Goal: Task Accomplishment & Management: Use online tool/utility

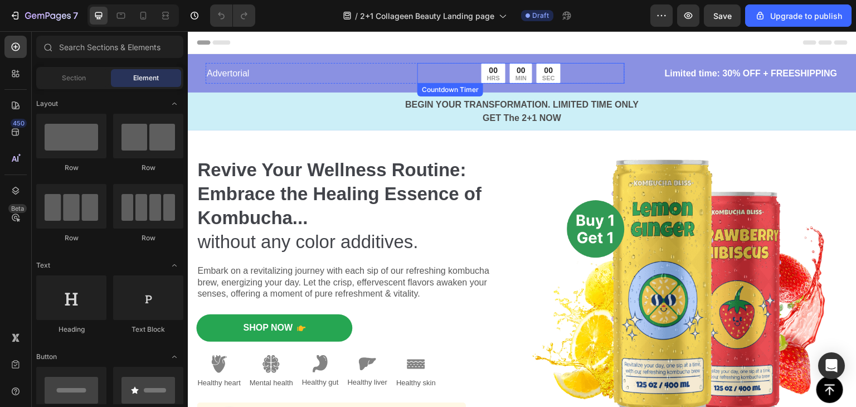
click at [564, 72] on div "00 HRS 00 MIN 00 SEC" at bounding box center [520, 73] width 207 height 21
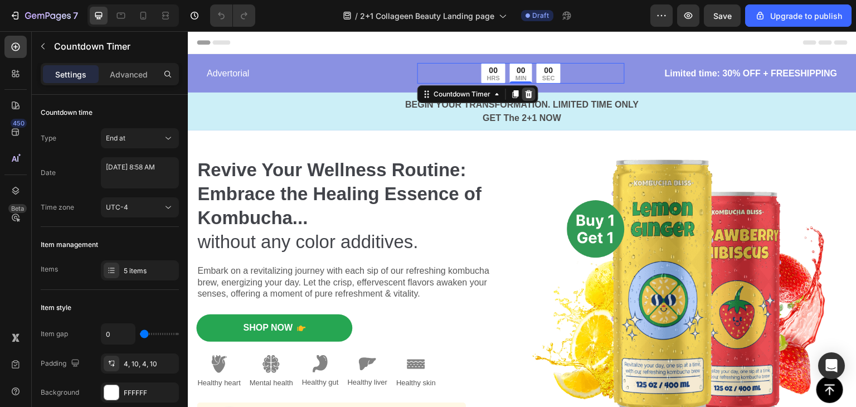
click at [524, 95] on icon at bounding box center [528, 94] width 9 height 9
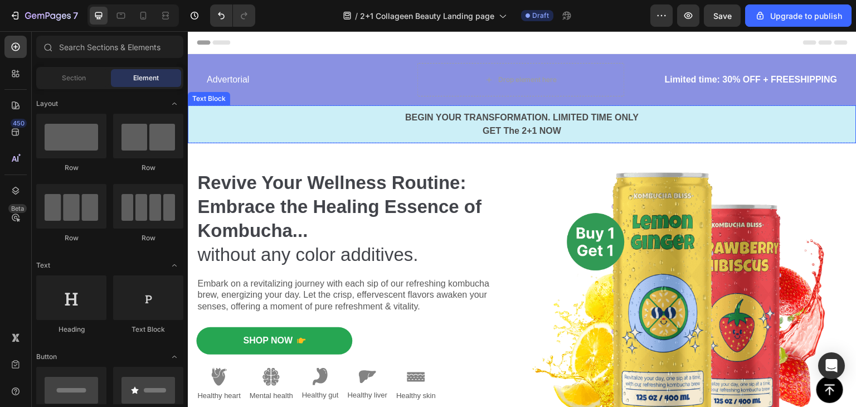
click at [498, 121] on p "BEGIN YOUR TRANSFORMATION. LIMITED TIME ONLY GET The 2+1 NOW" at bounding box center [522, 124] width 666 height 27
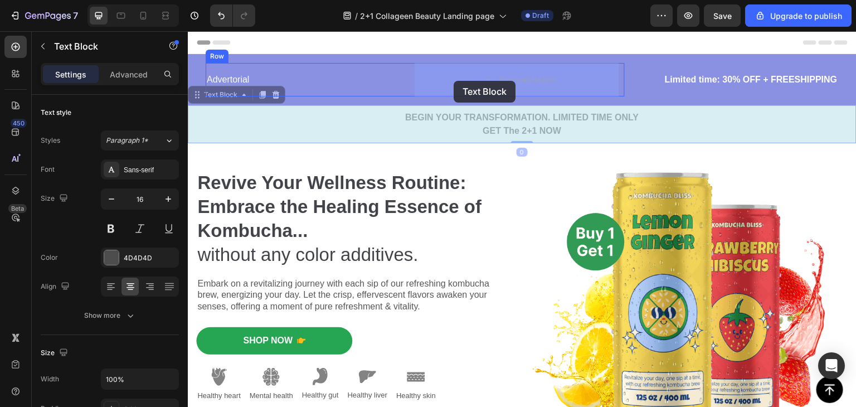
drag, startPoint x: 201, startPoint y: 97, endPoint x: 454, endPoint y: 81, distance: 253.5
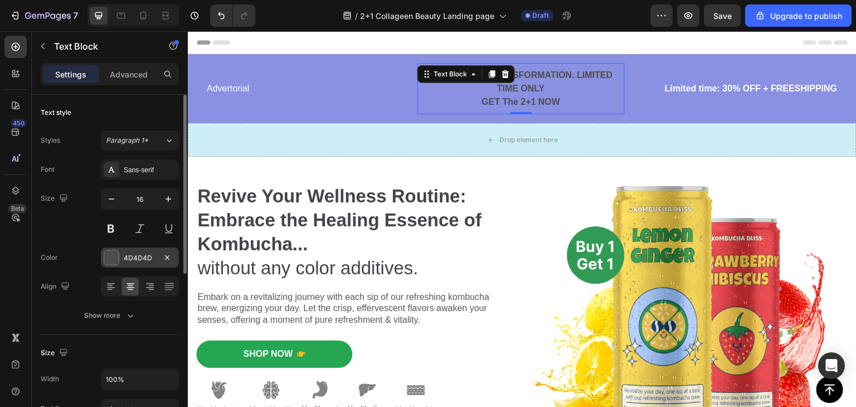
click at [105, 253] on div at bounding box center [111, 257] width 14 height 14
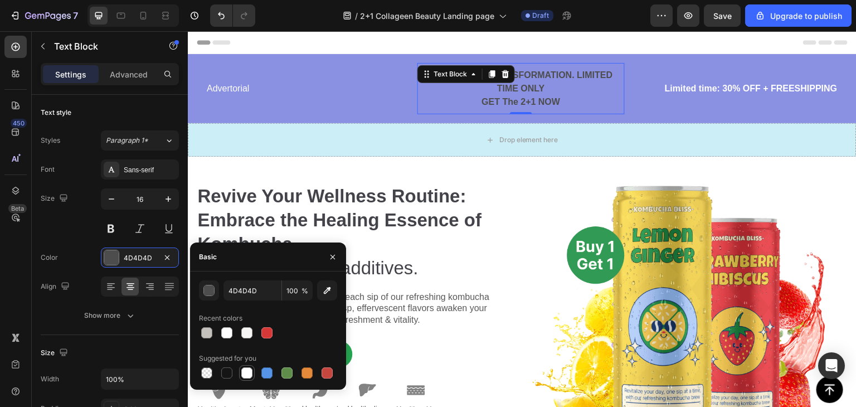
click at [249, 376] on div at bounding box center [246, 372] width 11 height 11
type input "FFFFFF"
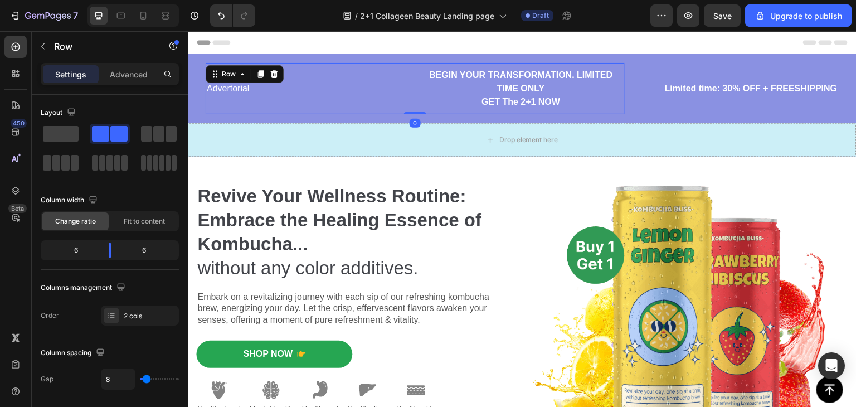
click at [319, 100] on div "Advertorial Text Block" at bounding box center [309, 88] width 207 height 51
click at [131, 217] on span "Fit to content" at bounding box center [144, 221] width 41 height 10
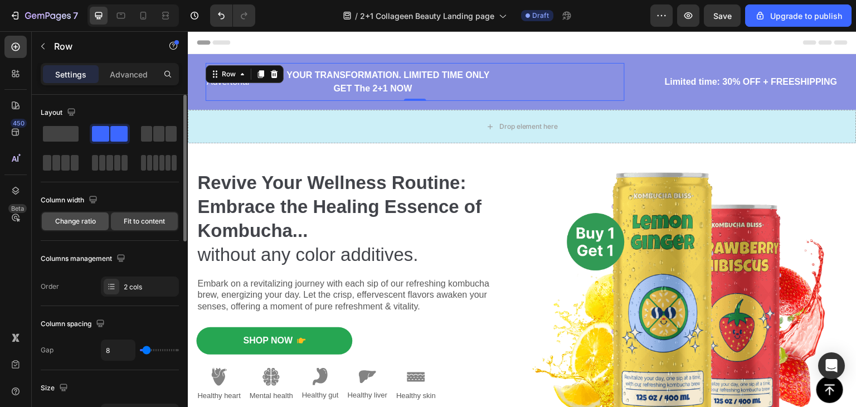
click at [84, 221] on span "Change ratio" at bounding box center [75, 221] width 41 height 10
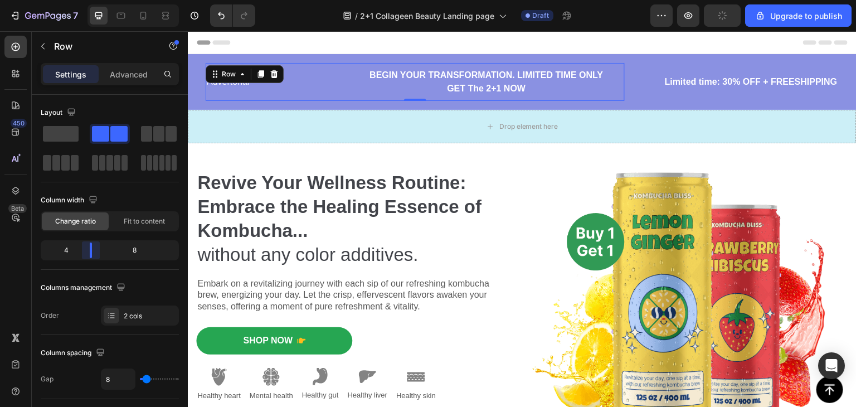
drag, startPoint x: 112, startPoint y: 242, endPoint x: 275, endPoint y: 165, distance: 180.0
click at [82, 0] on body "7 / 2+1 Collageen Beauty Landing page Draft Preview Upgrade to publish 450 Beta…" at bounding box center [428, 0] width 856 height 0
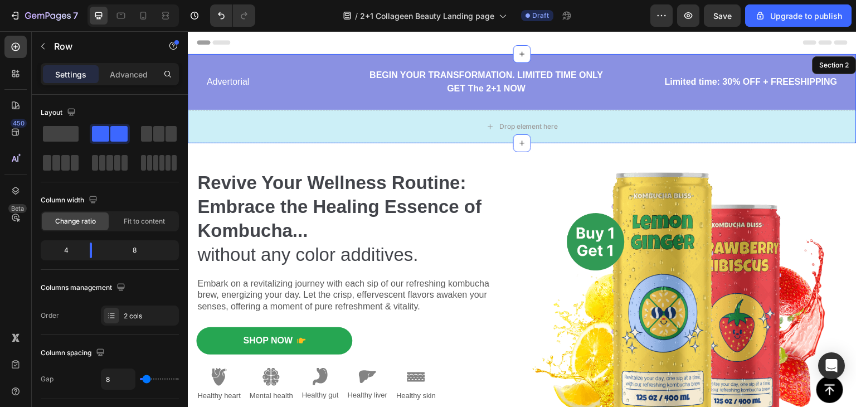
click at [638, 101] on div "Advertorial Text Block BEGIN YOUR TRANSFORMATION. LIMITED TIME ONLY GET The 2+1…" at bounding box center [522, 103] width 669 height 80
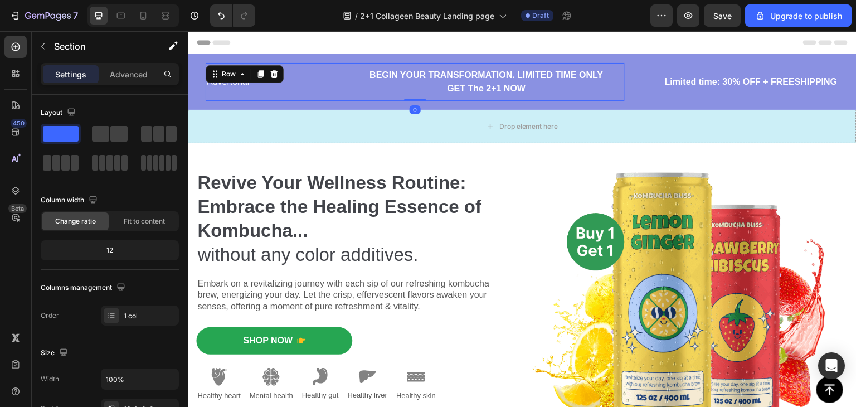
click at [344, 83] on div "Advertorial Text Block BEGIN YOUR TRANSFORMATION. LIMITED TIME ONLY GET The 2+1…" at bounding box center [415, 82] width 419 height 38
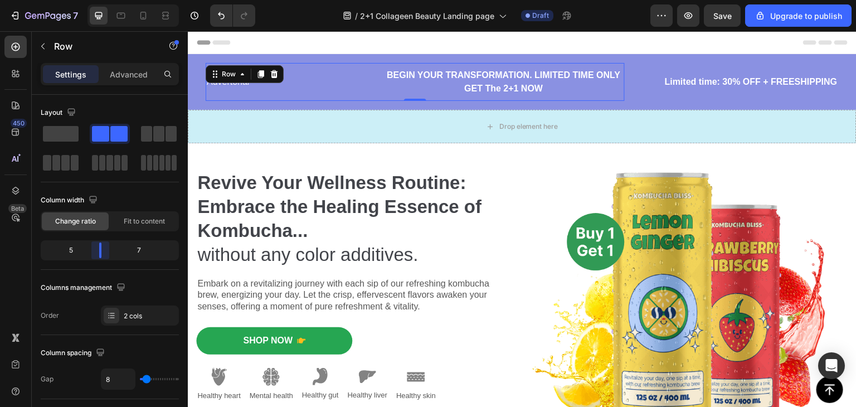
drag, startPoint x: 88, startPoint y: 247, endPoint x: 95, endPoint y: 249, distance: 7.4
click at [95, 0] on body "7 / 2+1 Collageen Beauty Landing page Draft Preview Save Upgrade to publish 450…" at bounding box center [428, 0] width 856 height 0
click at [644, 95] on div "Limited time: 30% OFF + FREESHIPPING Text Block" at bounding box center [734, 82] width 210 height 38
click at [637, 91] on div "Limited time: 30% OFF + FREESHIPPING Text Block" at bounding box center [734, 82] width 210 height 38
click at [707, 79] on p "Limited time: 30% OFF + FREESHIPPING" at bounding box center [733, 81] width 207 height 13
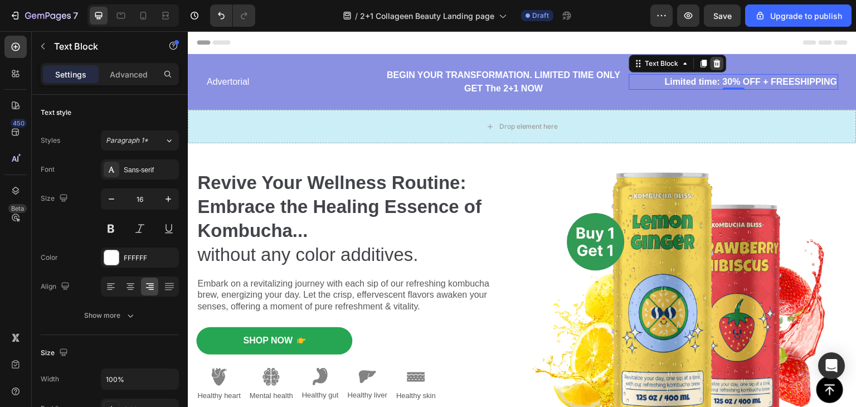
click at [714, 62] on icon at bounding box center [717, 64] width 7 height 8
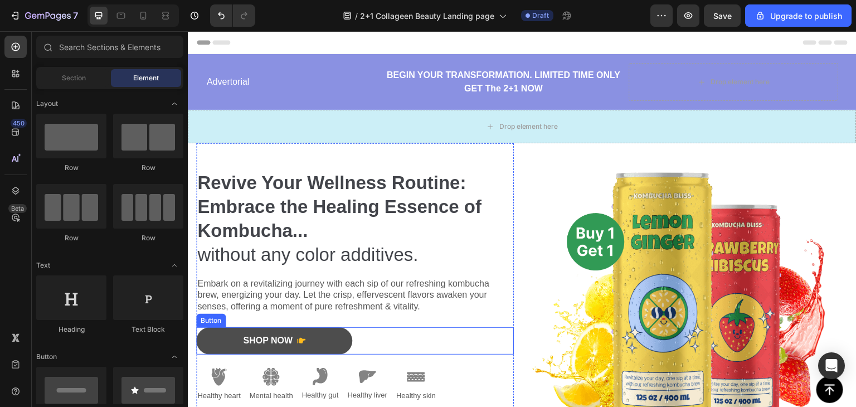
drag, startPoint x: 344, startPoint y: 337, endPoint x: 338, endPoint y: 338, distance: 6.2
click at [344, 337] on button "Shop Now" at bounding box center [274, 340] width 156 height 27
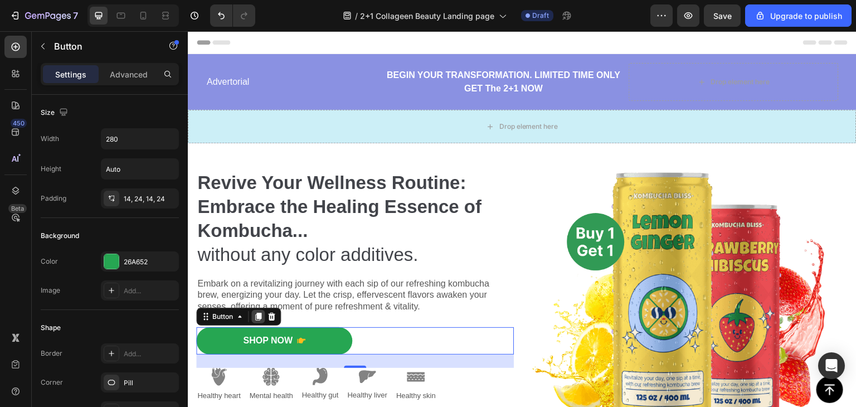
click at [259, 317] on icon at bounding box center [258, 317] width 6 height 8
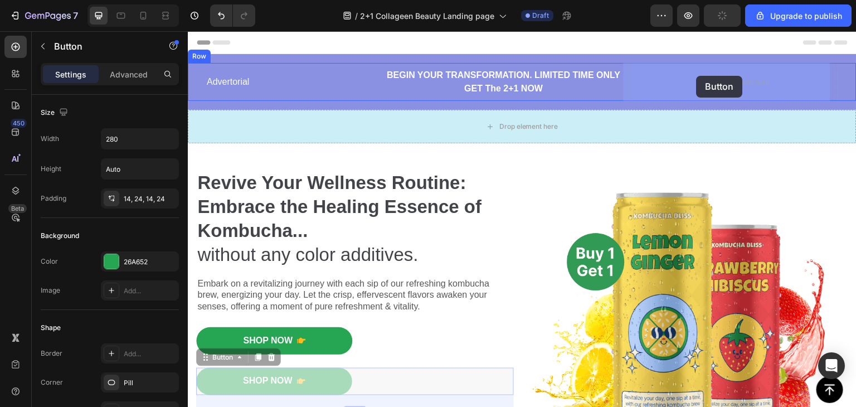
drag, startPoint x: 210, startPoint y: 356, endPoint x: 697, endPoint y: 76, distance: 561.9
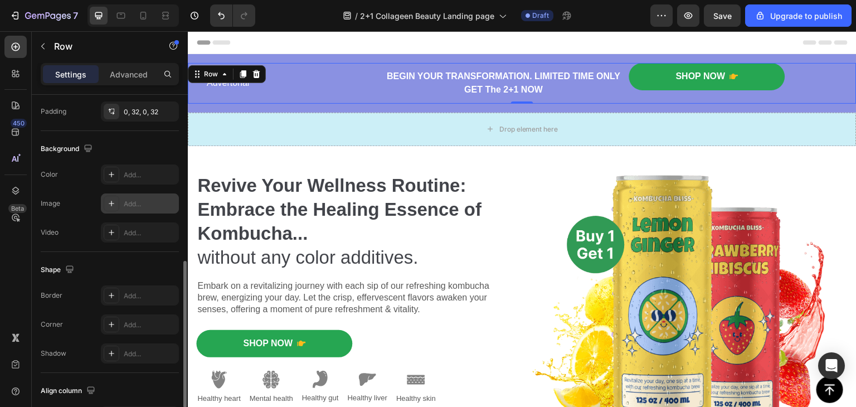
scroll to position [461, 0]
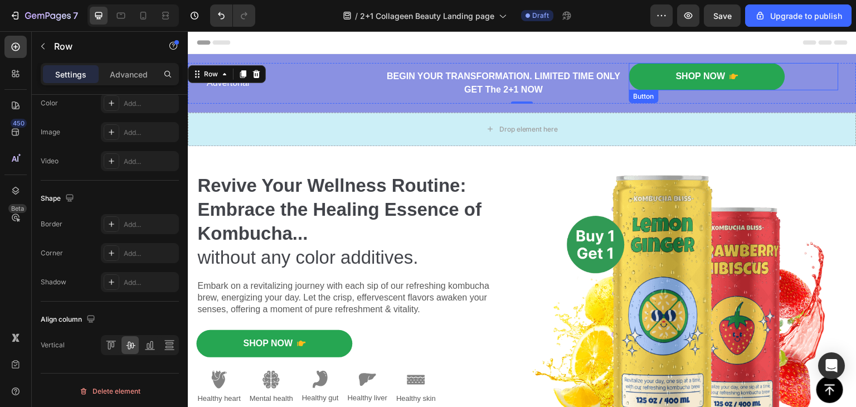
click at [795, 81] on div "Shop Now Button" at bounding box center [734, 76] width 210 height 27
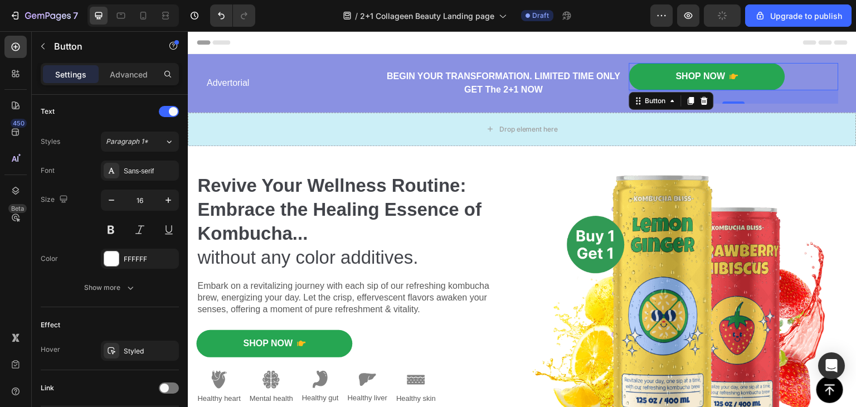
scroll to position [0, 0]
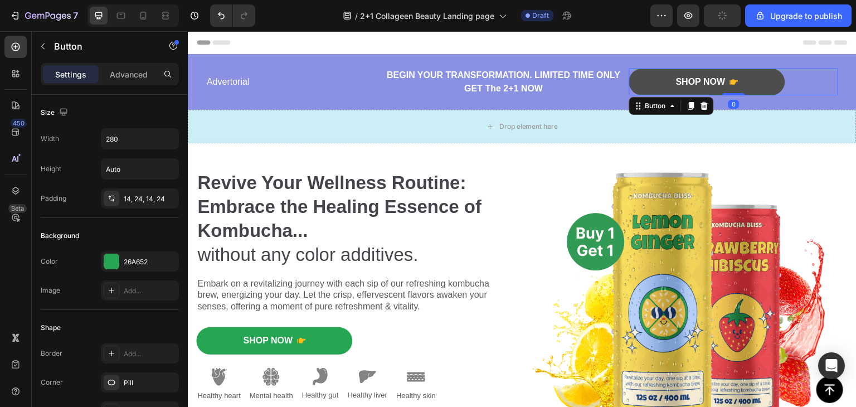
drag, startPoint x: 732, startPoint y: 101, endPoint x: 732, endPoint y: 85, distance: 15.6
click at [732, 85] on div "Shop Now Button 0" at bounding box center [734, 82] width 210 height 27
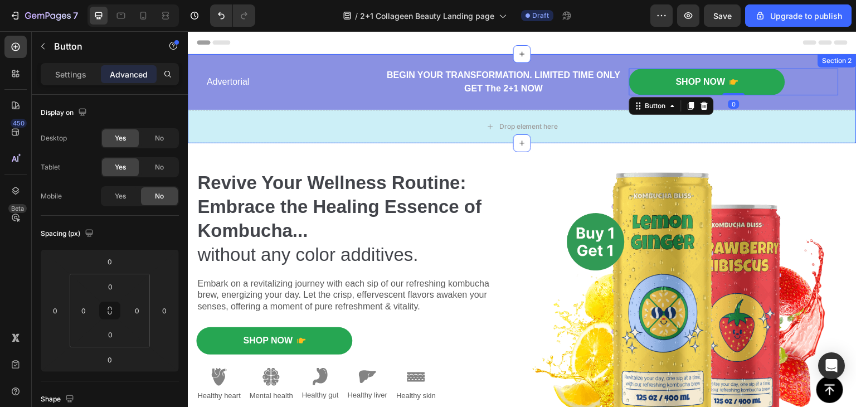
click at [786, 103] on div "Advertorial Text Block BEGIN YOUR TRANSFORMATION. LIMITED TIME ONLY GET The 2+1…" at bounding box center [522, 103] width 669 height 80
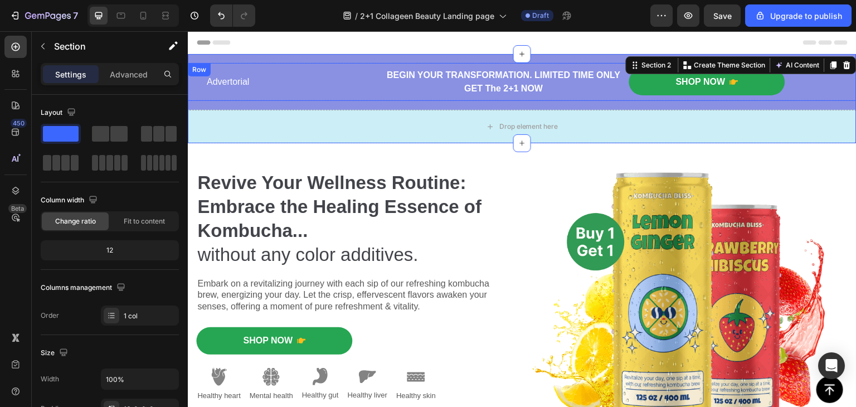
click at [794, 90] on div "Shop Now Button" at bounding box center [734, 82] width 210 height 27
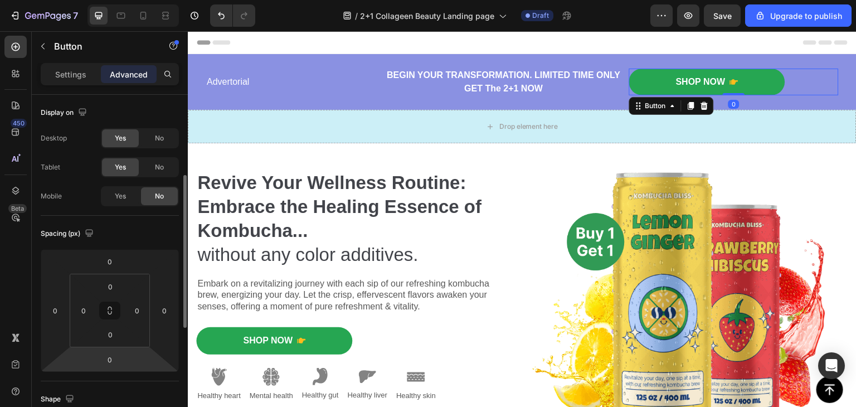
scroll to position [56, 0]
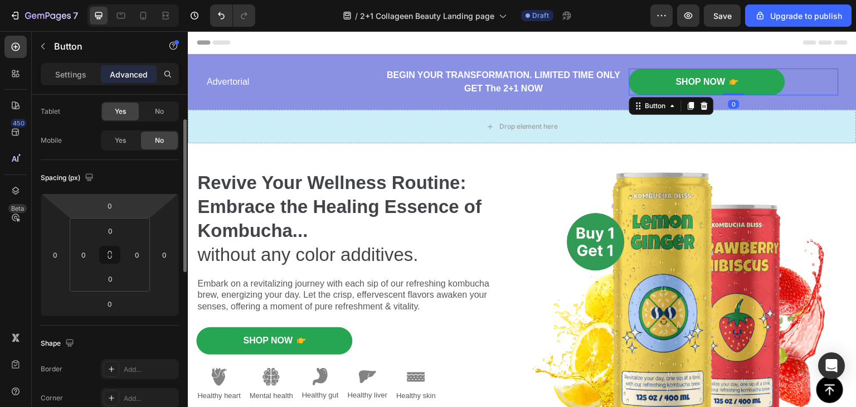
click at [72, 75] on p "Settings" at bounding box center [70, 75] width 31 height 12
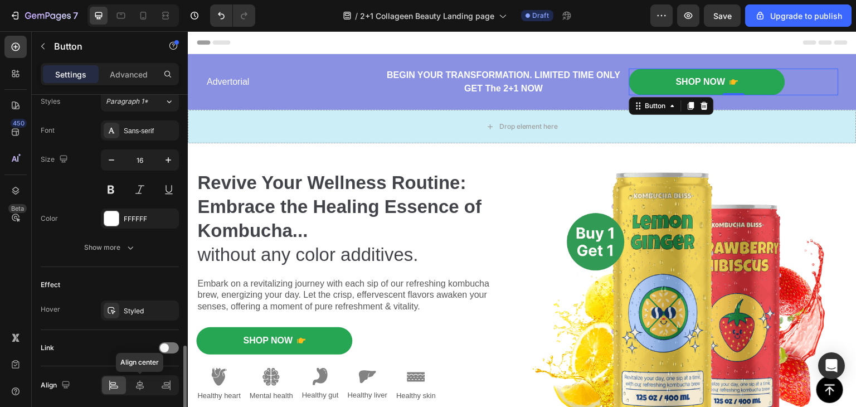
scroll to position [542, 0]
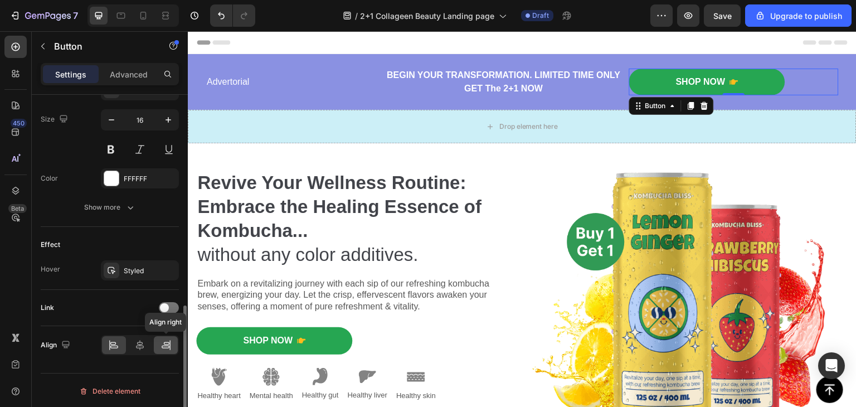
click at [164, 344] on icon at bounding box center [165, 344] width 11 height 11
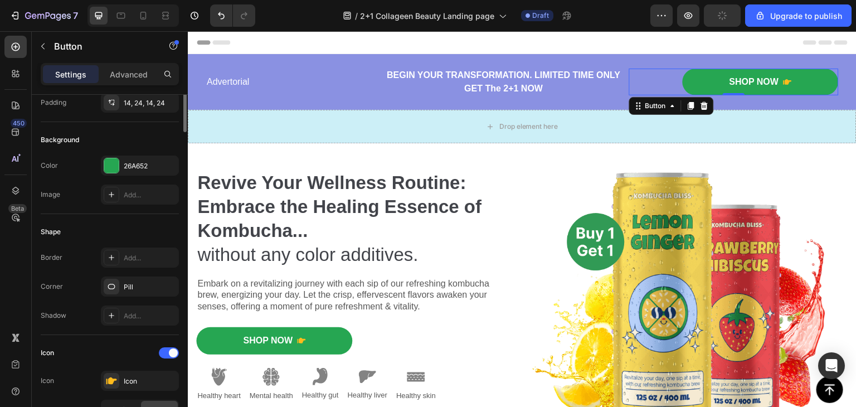
scroll to position [0, 0]
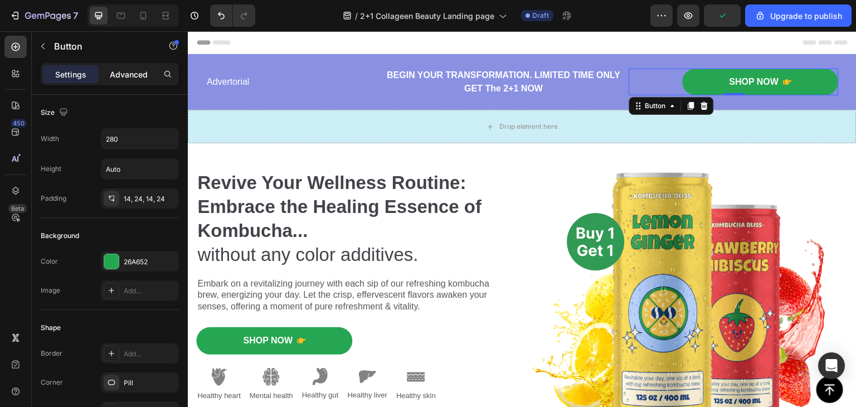
click at [124, 72] on p "Advanced" at bounding box center [129, 75] width 38 height 12
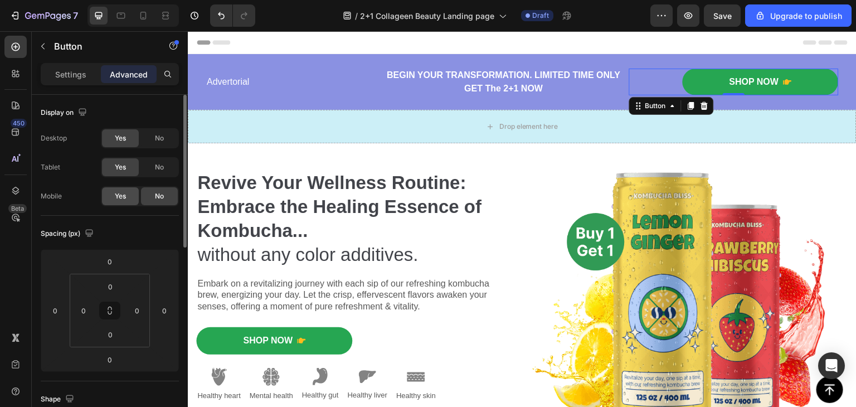
click at [121, 194] on span "Yes" at bounding box center [120, 196] width 11 height 10
click at [158, 196] on span "No" at bounding box center [159, 196] width 9 height 10
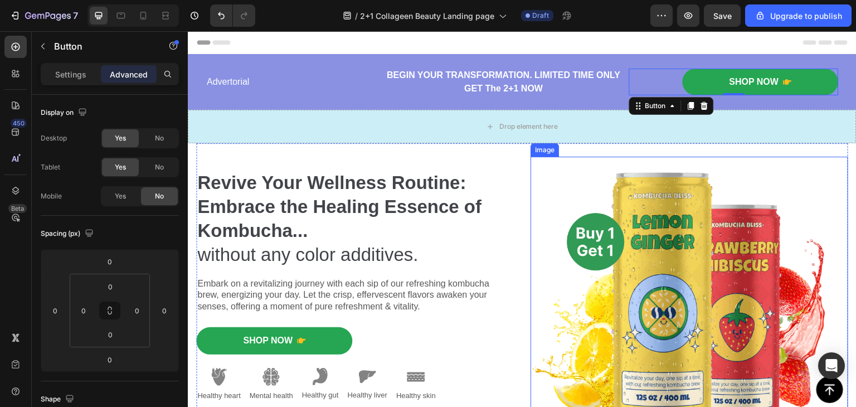
click at [631, 229] on img at bounding box center [689, 319] width 318 height 325
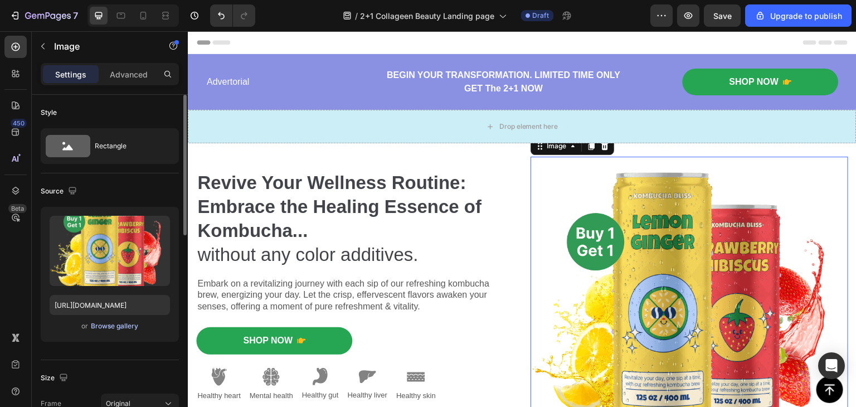
click at [103, 323] on div "Browse gallery" at bounding box center [114, 326] width 47 height 10
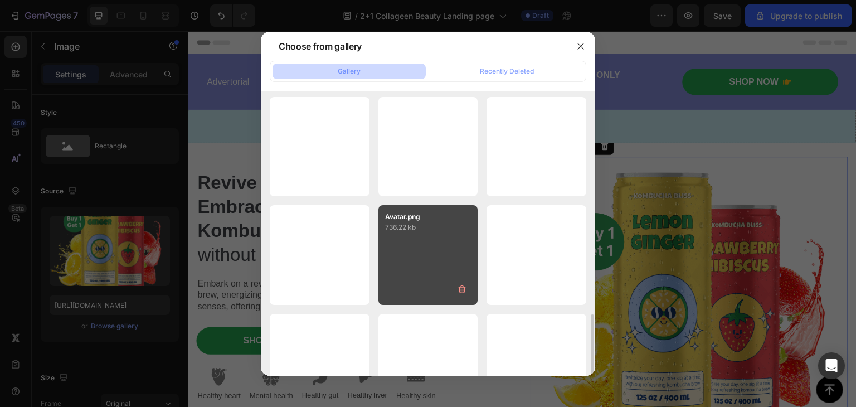
scroll to position [765, 0]
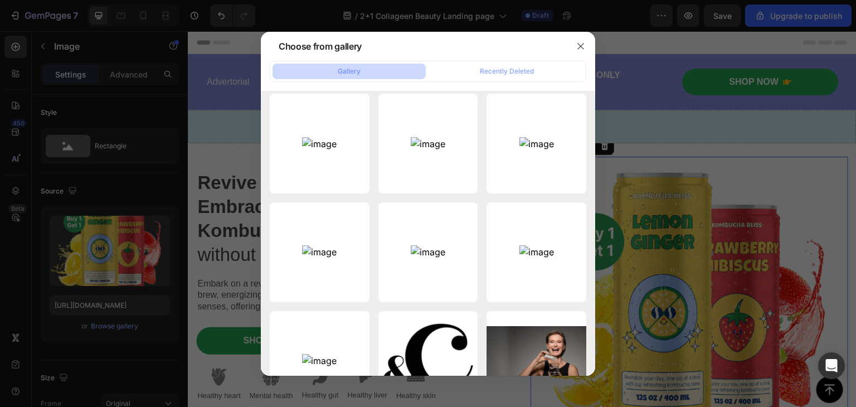
click at [210, 143] on div at bounding box center [428, 203] width 856 height 407
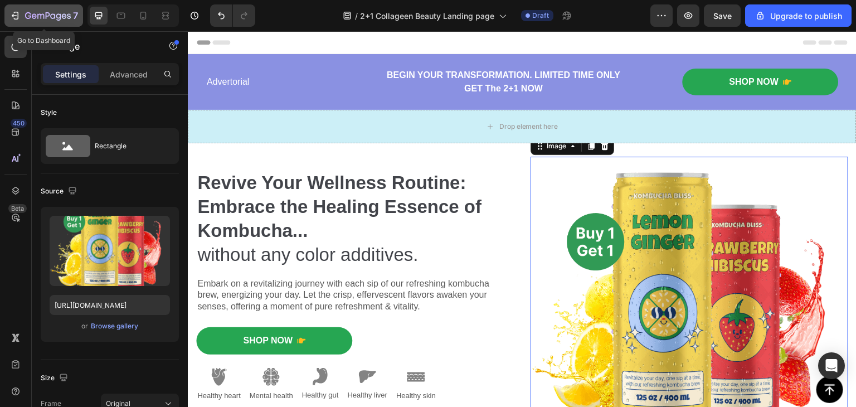
click at [13, 14] on icon "button" at bounding box center [14, 15] width 5 height 3
